Goal: Information Seeking & Learning: Learn about a topic

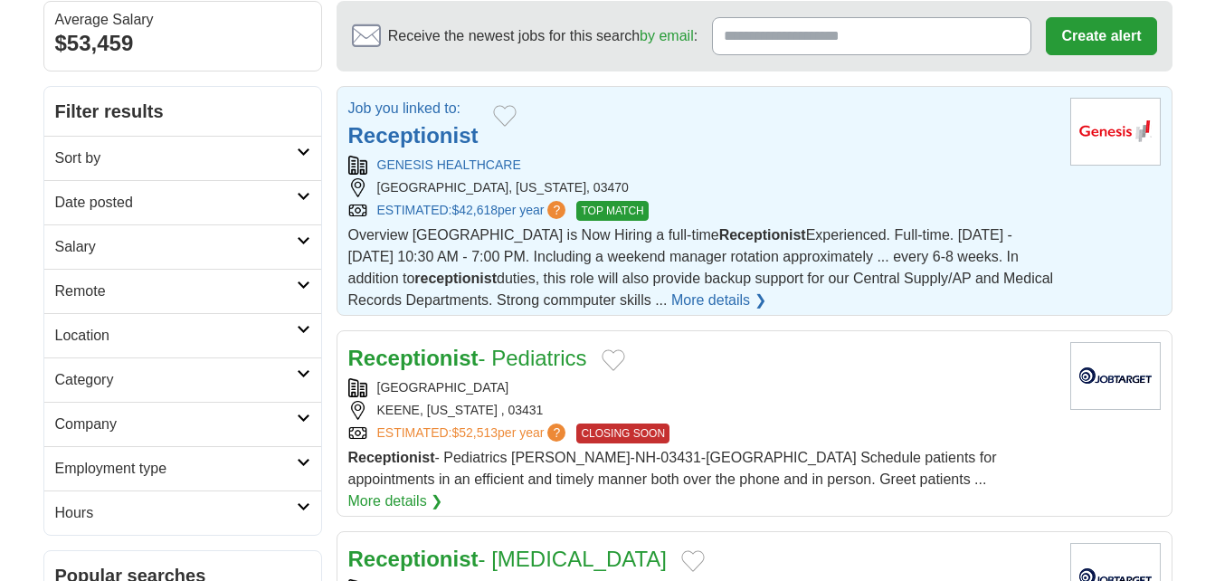
scroll to position [113, 0]
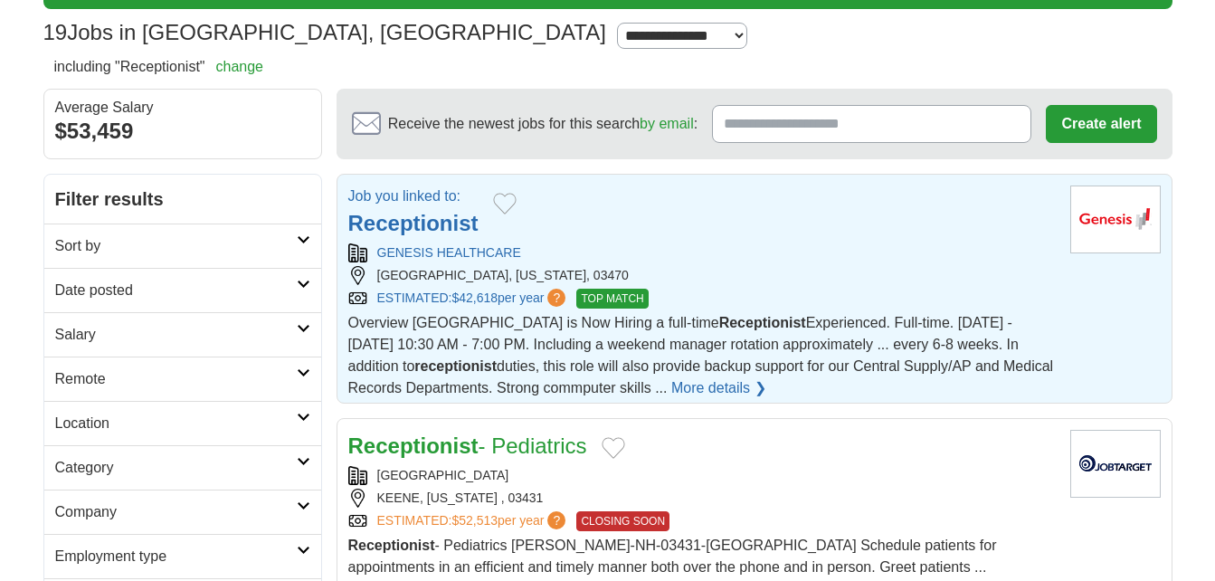
click at [680, 386] on link "More details ❯" at bounding box center [718, 388] width 95 height 22
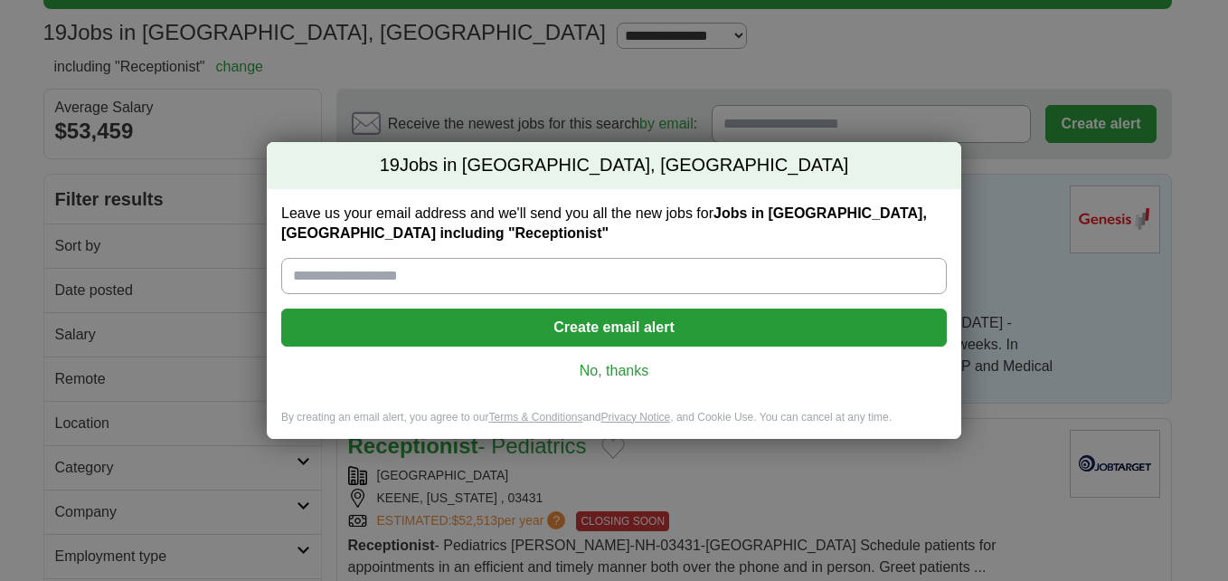
scroll to position [113, 0]
click at [628, 367] on link "No, thanks" at bounding box center [614, 371] width 637 height 20
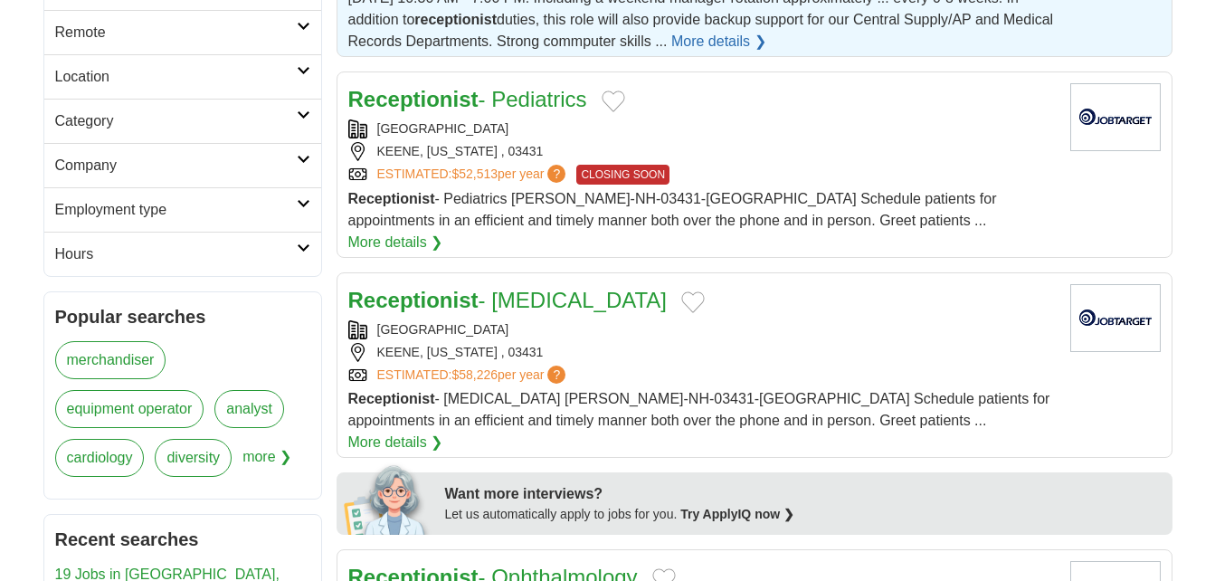
scroll to position [0, 0]
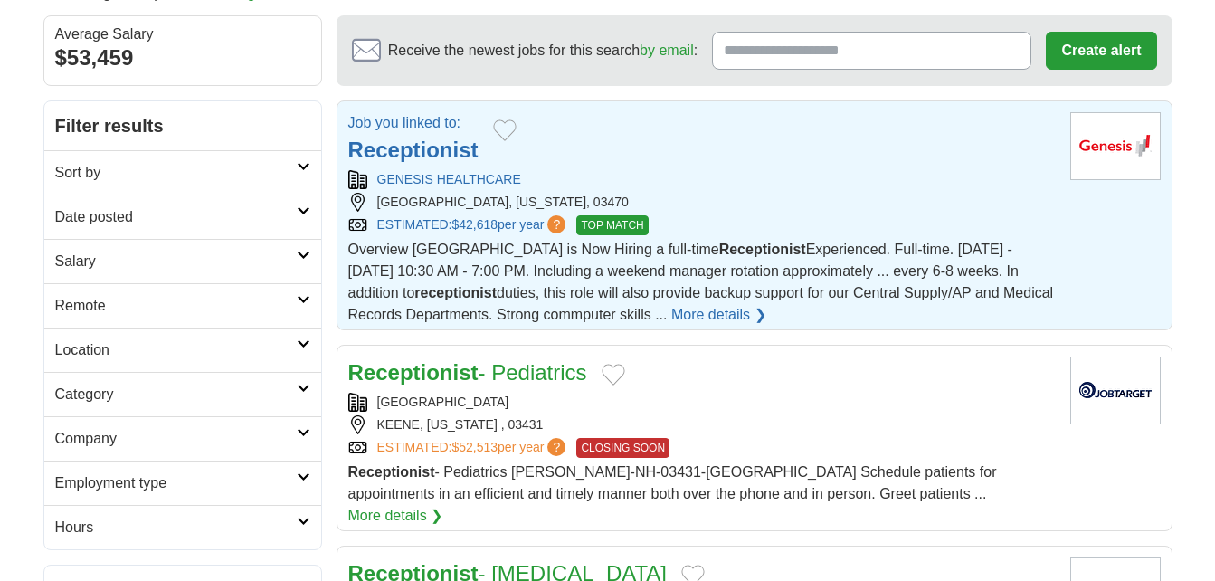
scroll to position [211, 0]
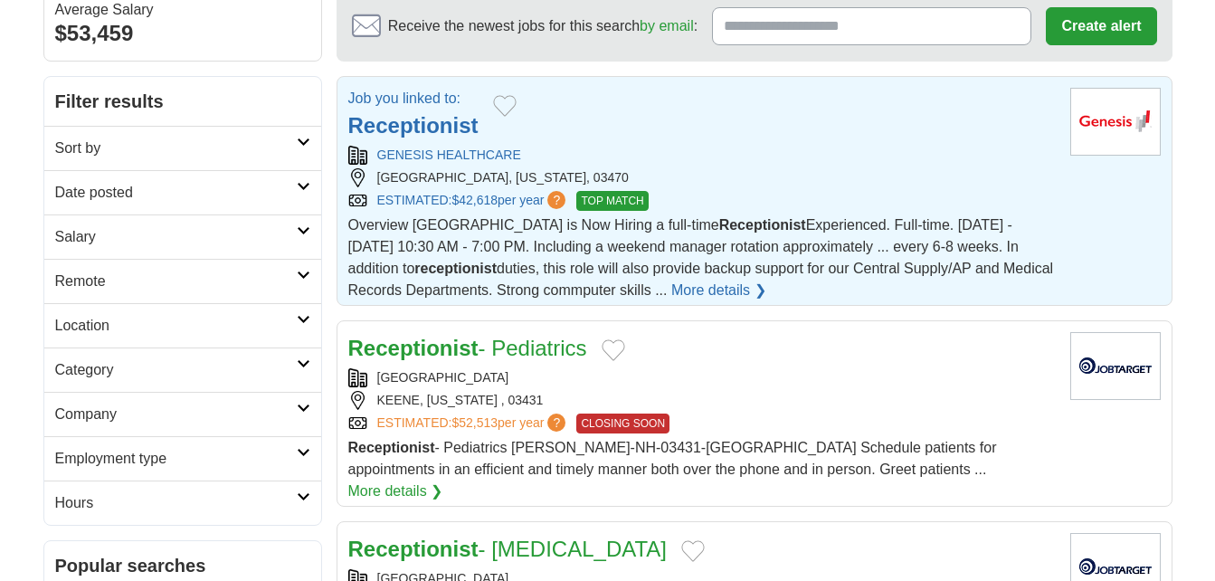
click at [677, 294] on link "More details ❯" at bounding box center [718, 291] width 95 height 22
